Goal: Check status: Check status

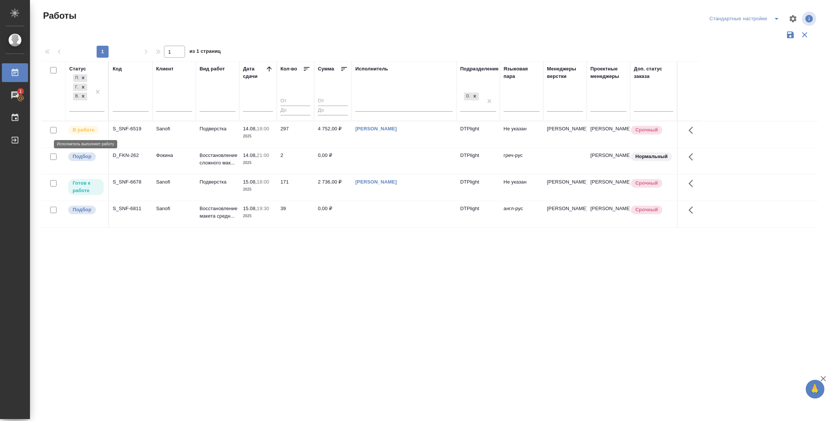
click at [89, 131] on p "В работе" at bounding box center [84, 129] width 22 height 7
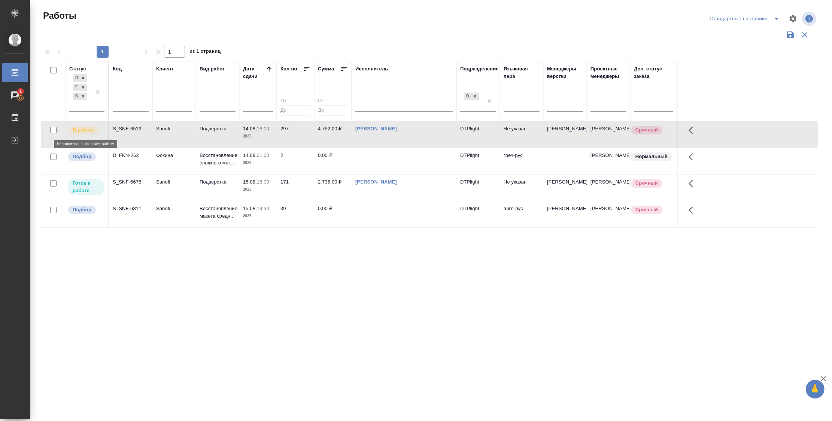
click at [89, 131] on p "В работе" at bounding box center [84, 129] width 22 height 7
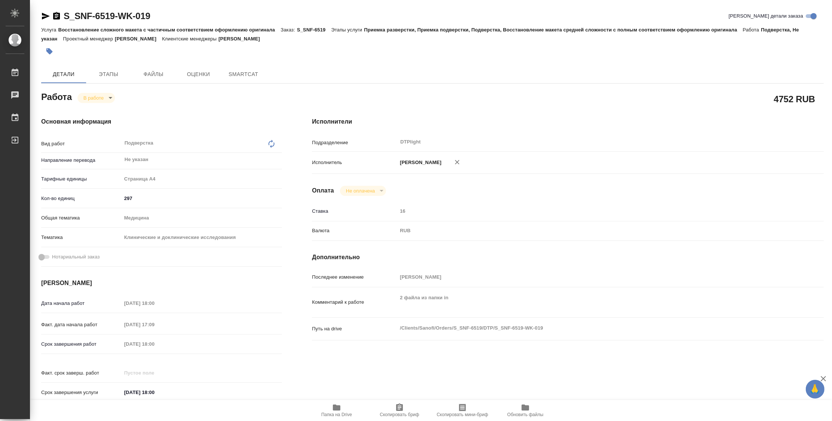
type textarea "x"
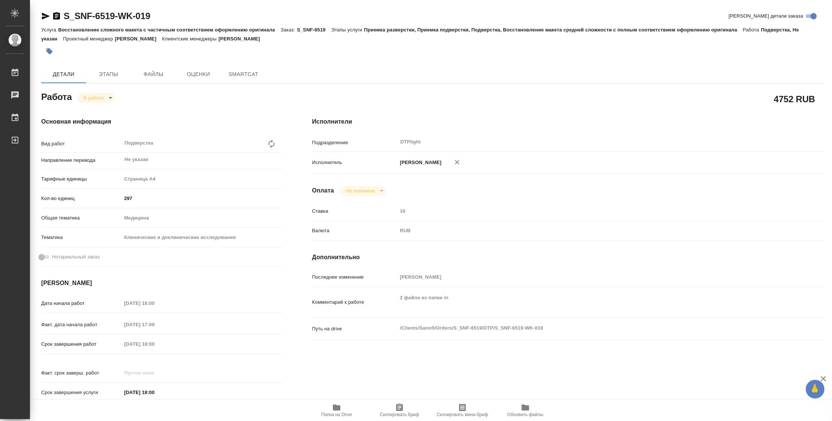
type textarea "x"
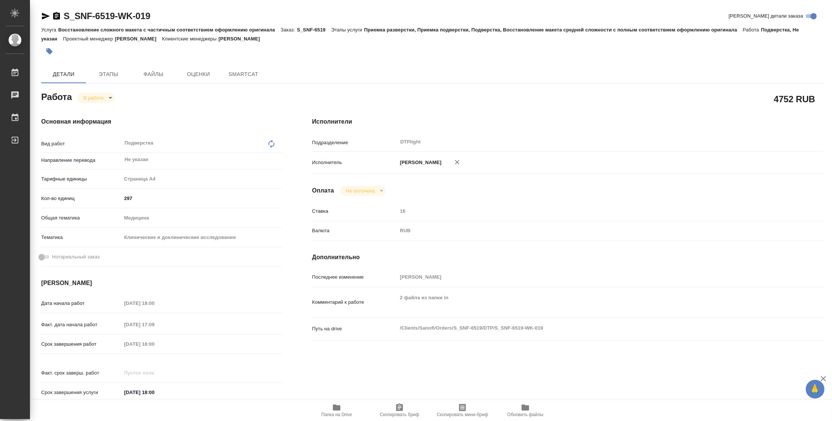
type textarea "x"
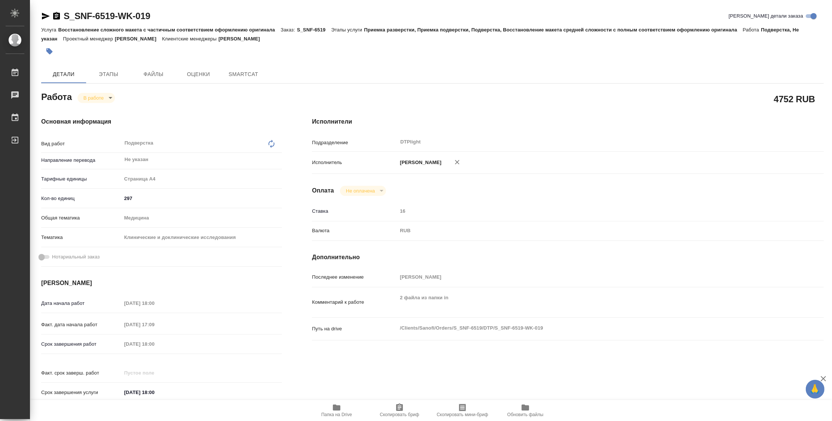
type textarea "x"
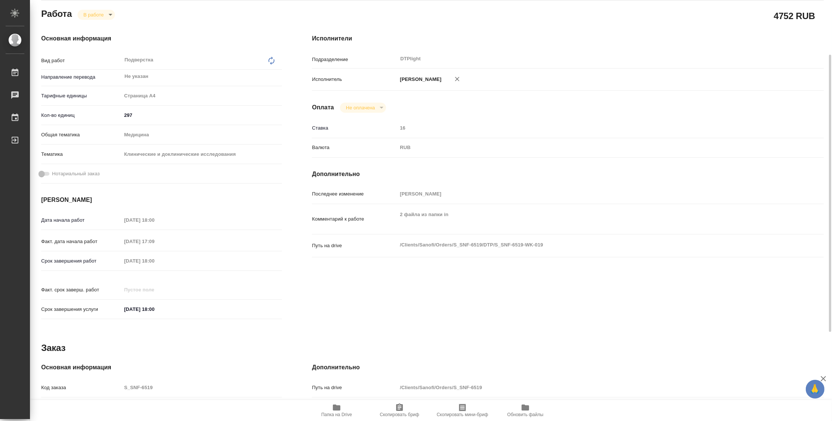
scroll to position [218, 0]
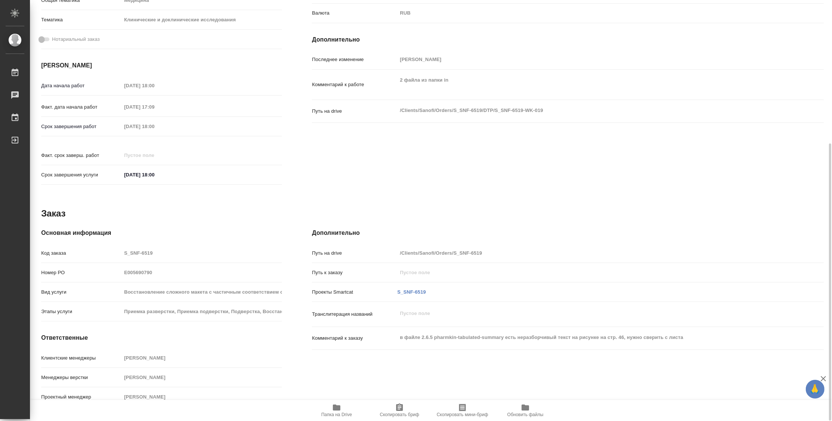
type textarea "x"
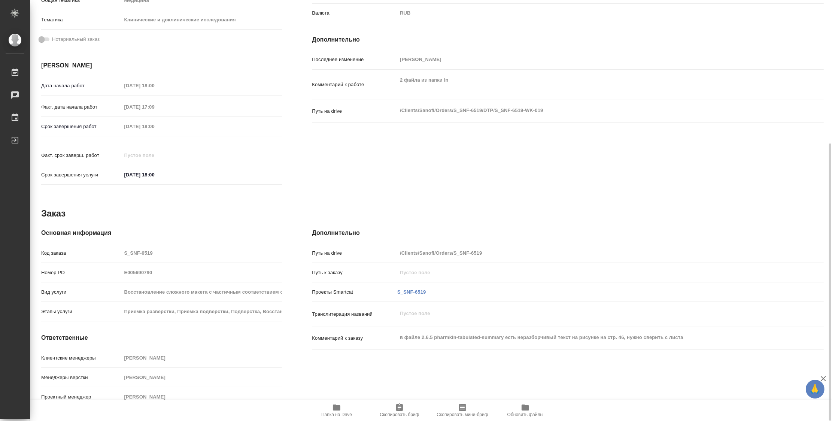
scroll to position [0, 0]
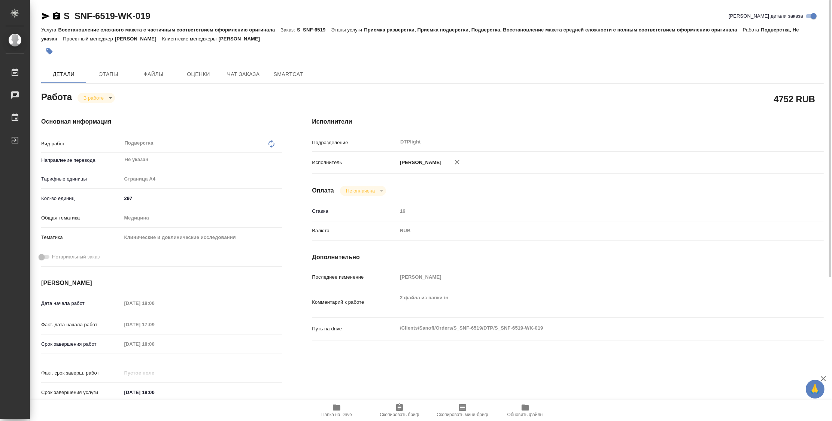
type textarea "x"
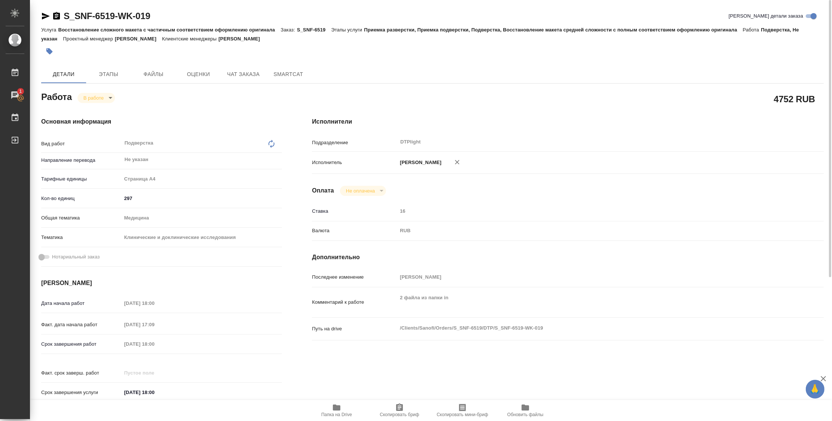
click at [46, 13] on icon "button" at bounding box center [45, 16] width 9 height 9
